Goal: Task Accomplishment & Management: Manage account settings

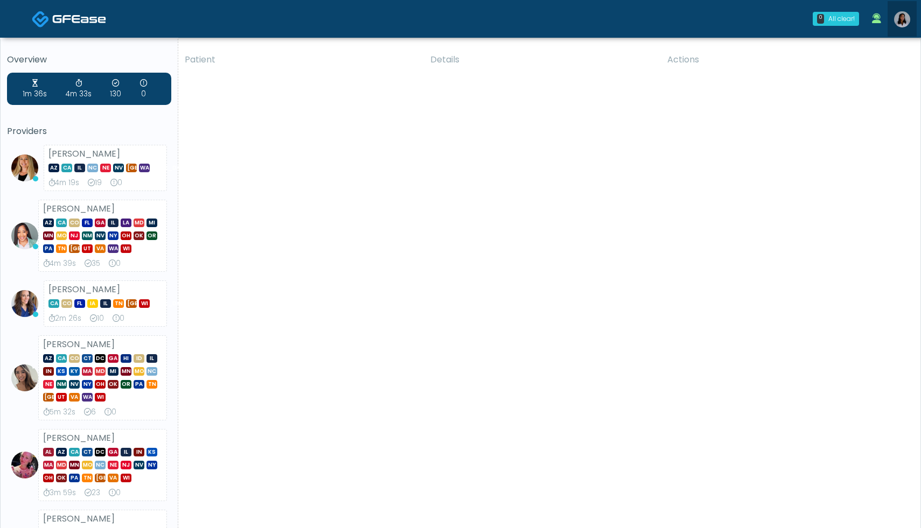
click at [906, 20] on img at bounding box center [902, 19] width 16 height 16
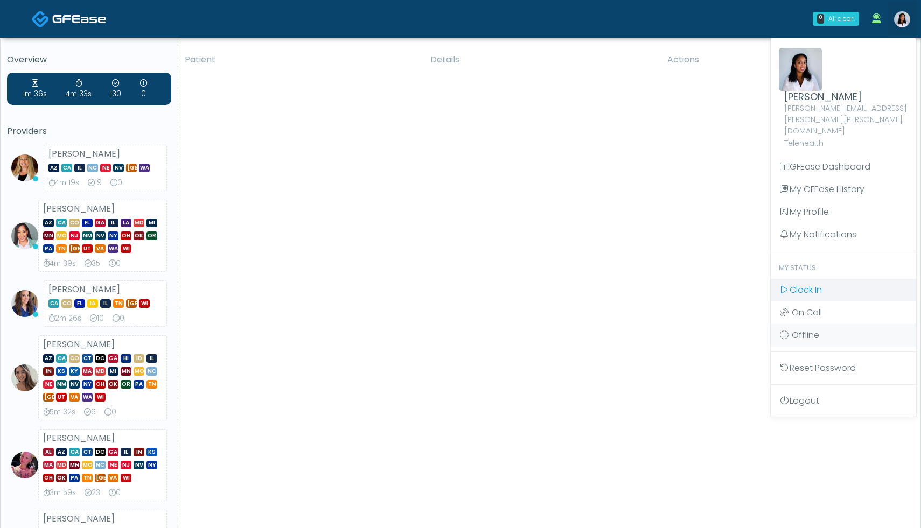
click at [801, 284] on span "Clock In" at bounding box center [806, 290] width 32 height 12
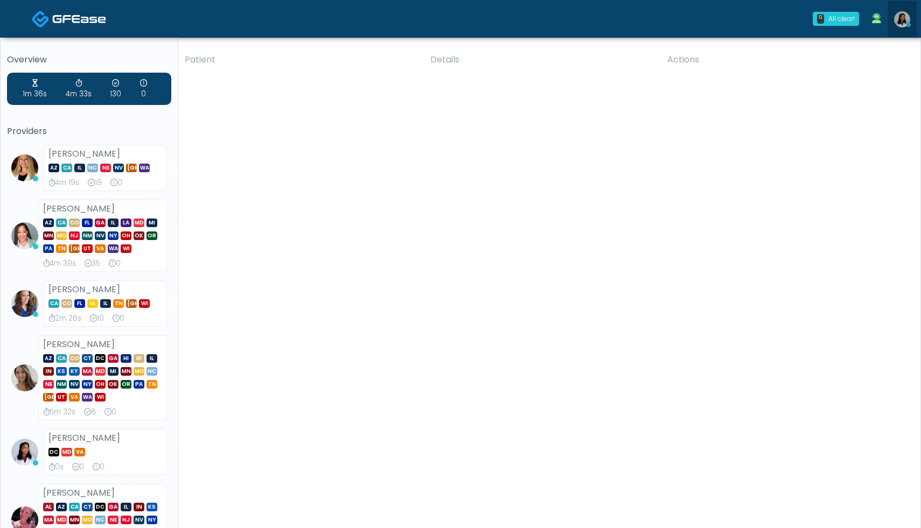
click at [902, 17] on img at bounding box center [902, 19] width 16 height 16
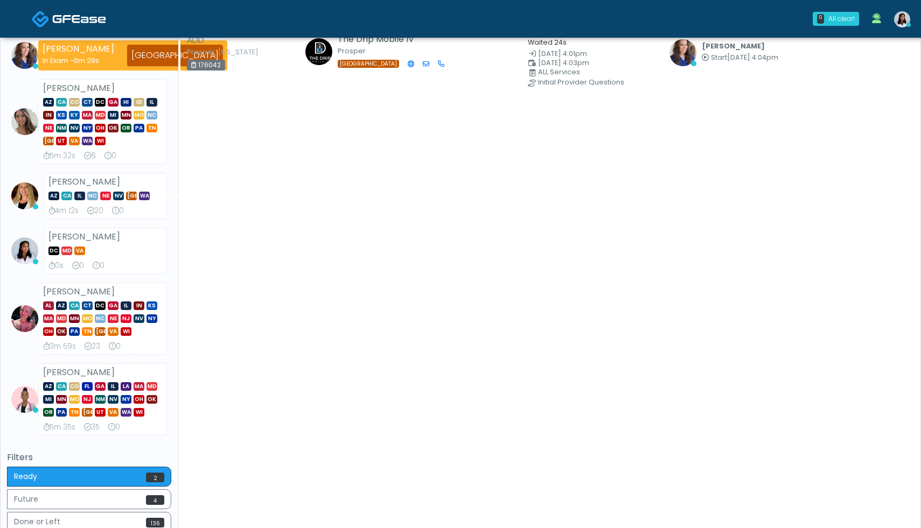
scroll to position [275, 0]
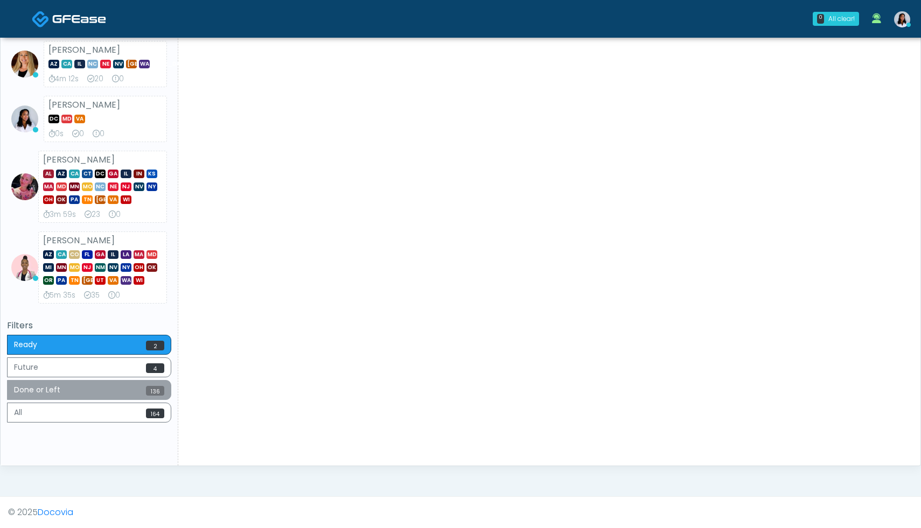
click at [136, 387] on button "Done or Left 136" at bounding box center [89, 390] width 164 height 20
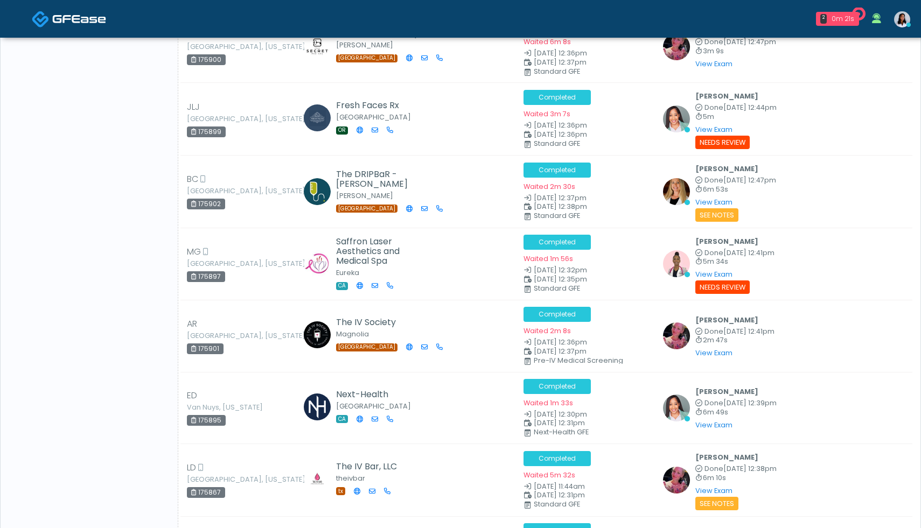
scroll to position [6255, 0]
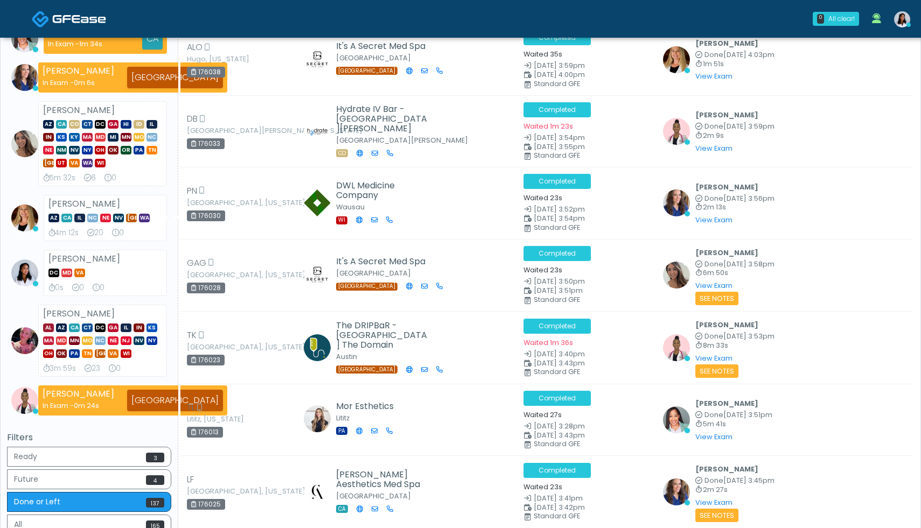
scroll to position [194, 0]
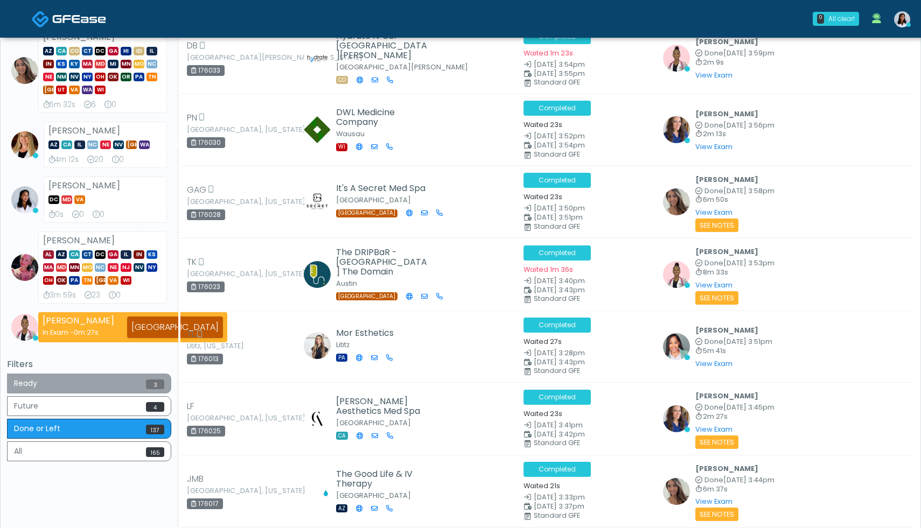
click at [52, 382] on button "Ready 3" at bounding box center [89, 384] width 164 height 20
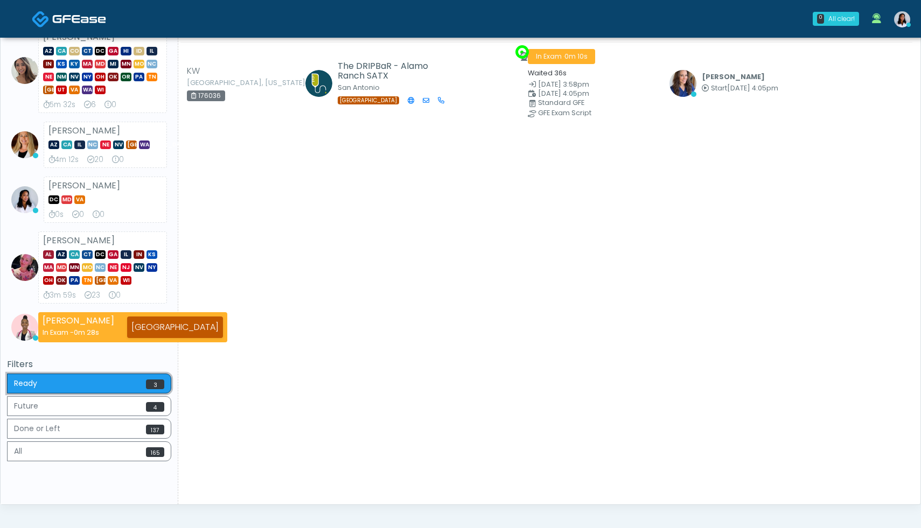
scroll to position [0, 0]
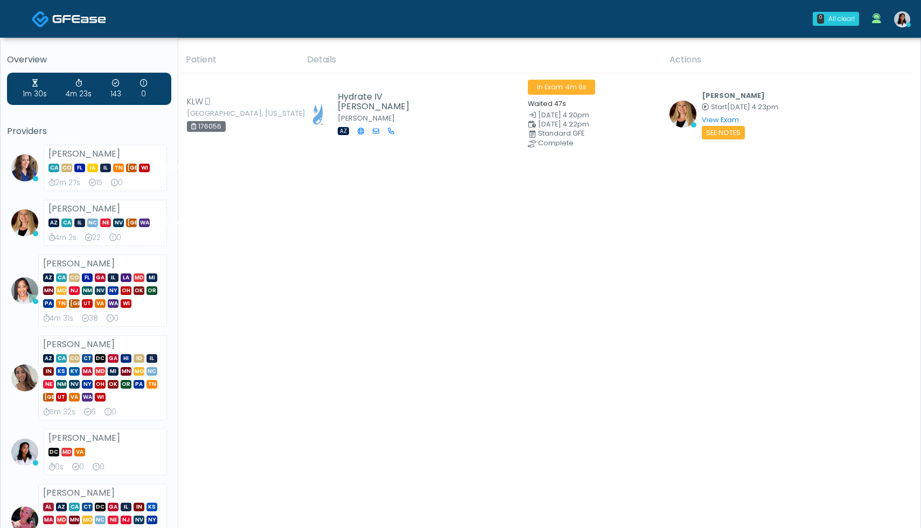
click at [709, 194] on div "Patient Details Actions" at bounding box center [545, 423] width 734 height 752
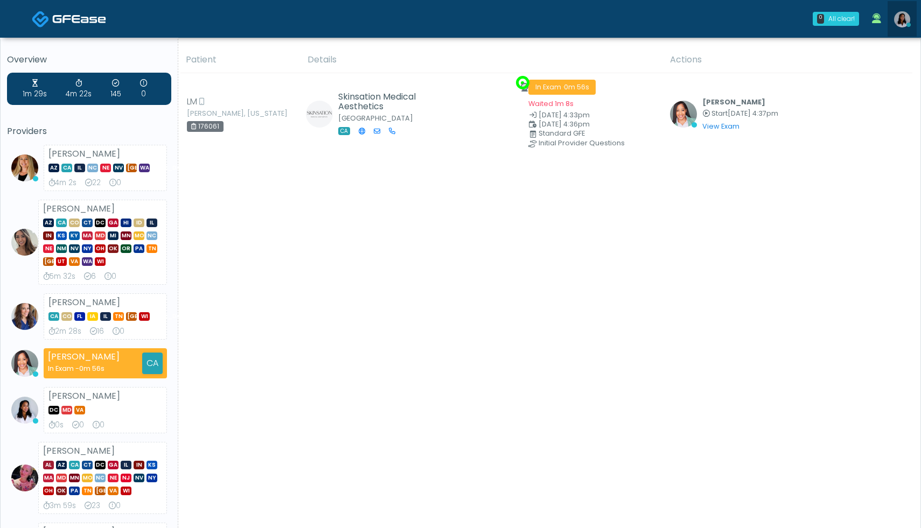
click at [906, 23] on icon at bounding box center [908, 25] width 4 height 4
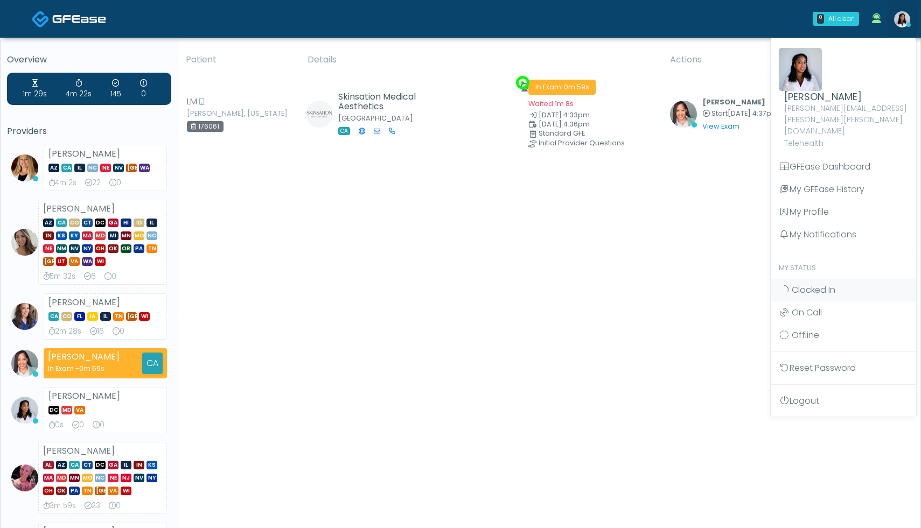
click at [618, 268] on div "Patient Details Actions" at bounding box center [545, 402] width 734 height 710
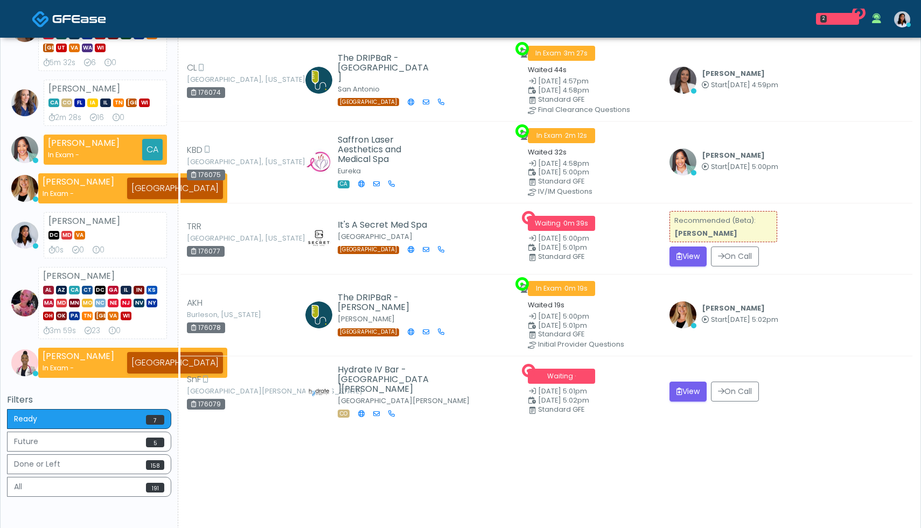
scroll to position [272, 0]
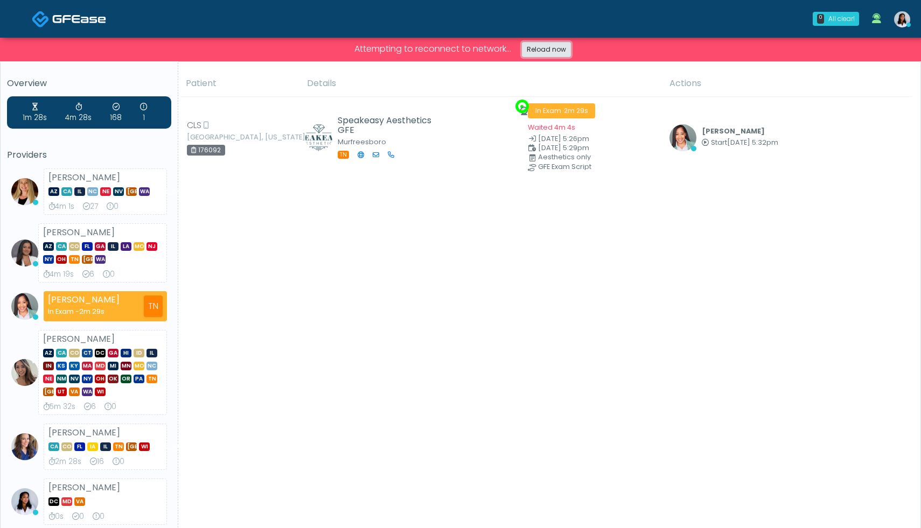
click at [538, 49] on link "Reload now" at bounding box center [546, 49] width 49 height 15
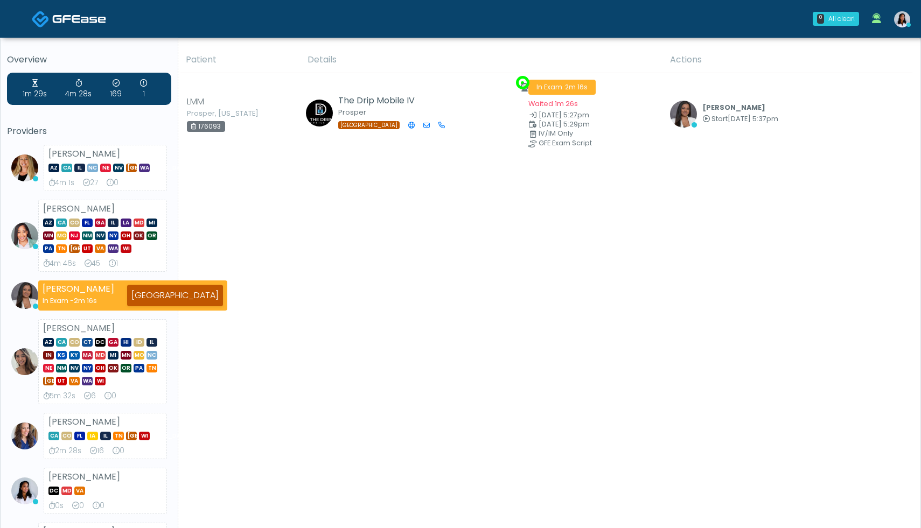
click at [538, 49] on th "Details" at bounding box center [482, 60] width 362 height 26
